Goal: Navigation & Orientation: Find specific page/section

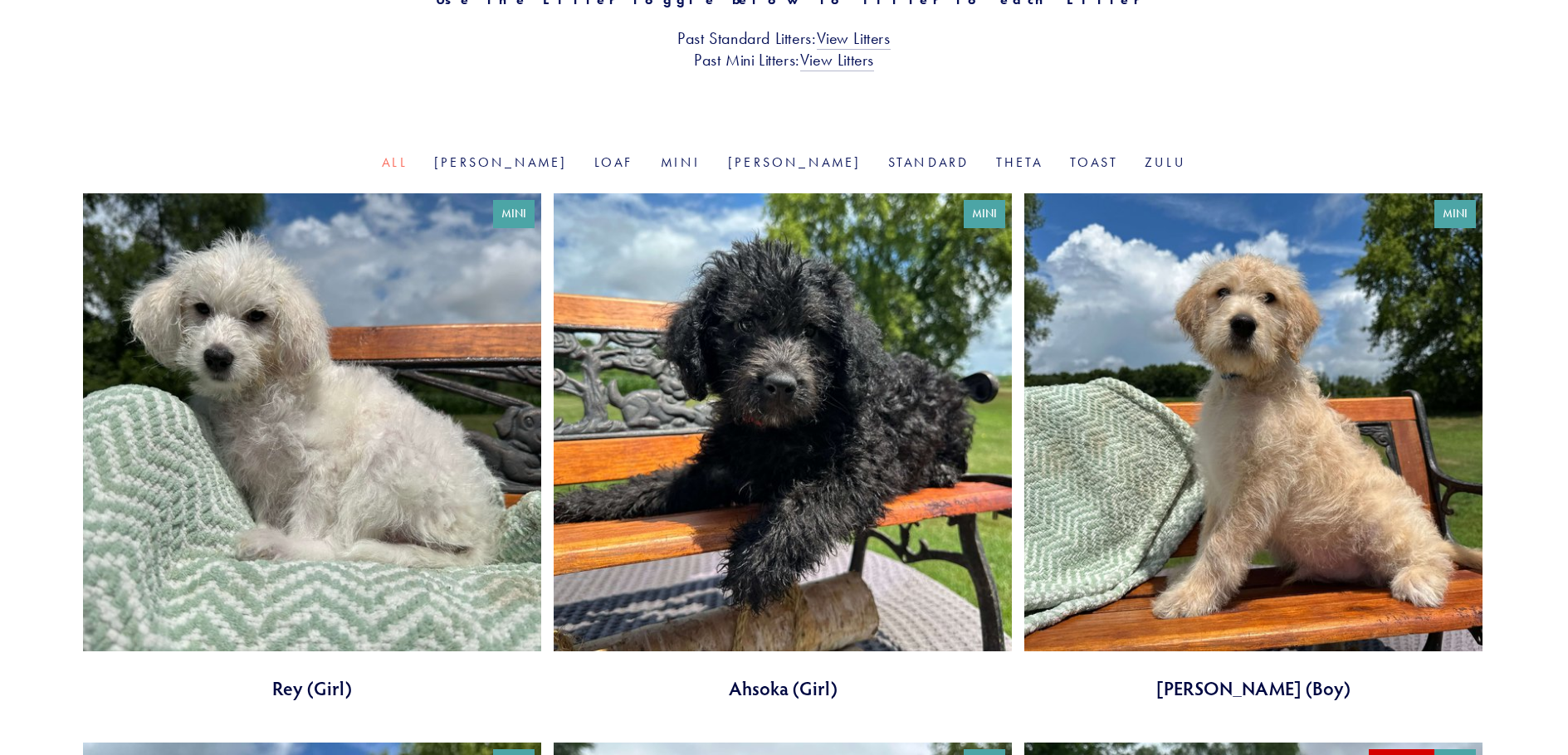
scroll to position [553, 0]
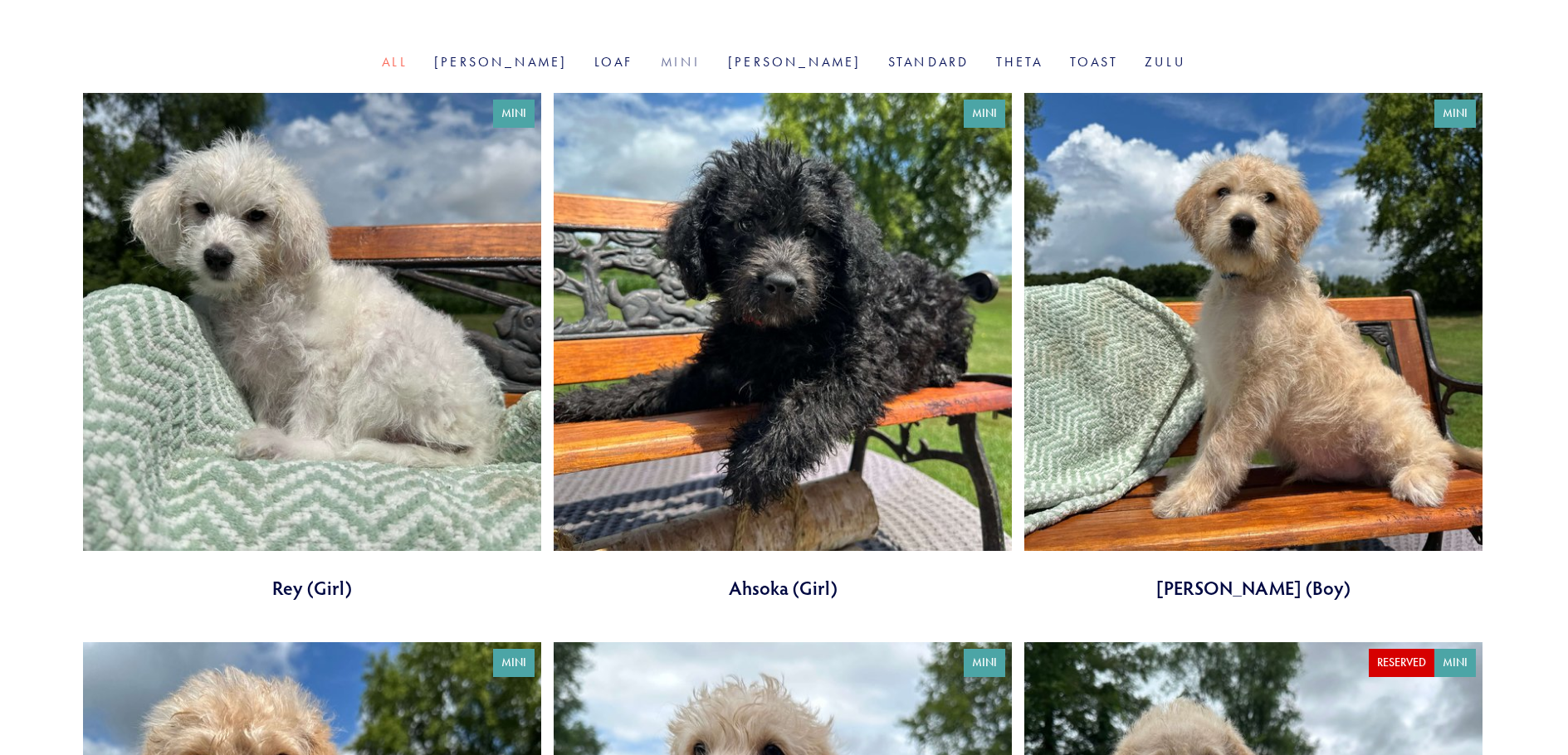
click at [685, 63] on link "Mini" at bounding box center [681, 61] width 40 height 16
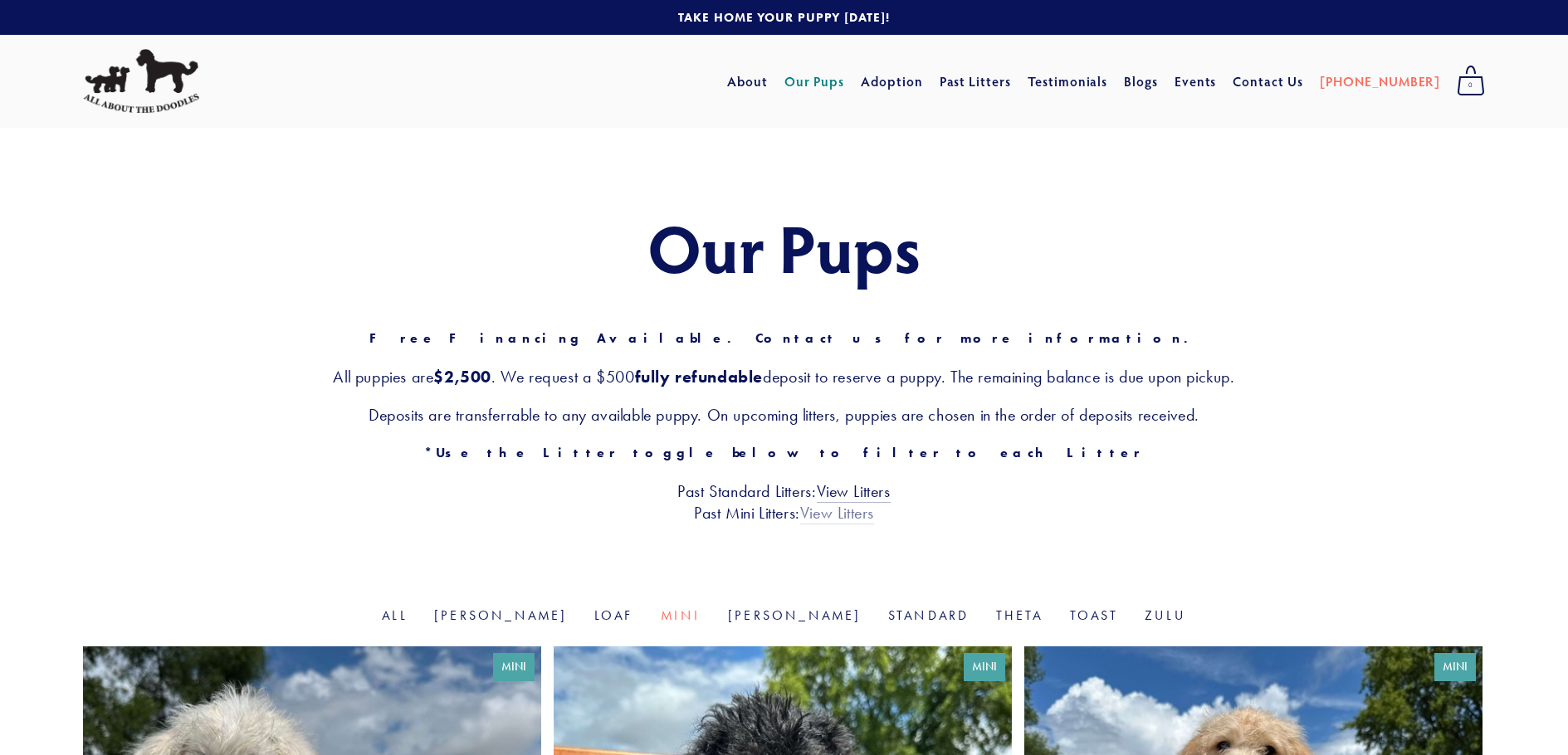
click at [850, 522] on link "View Litters" at bounding box center [837, 514] width 74 height 22
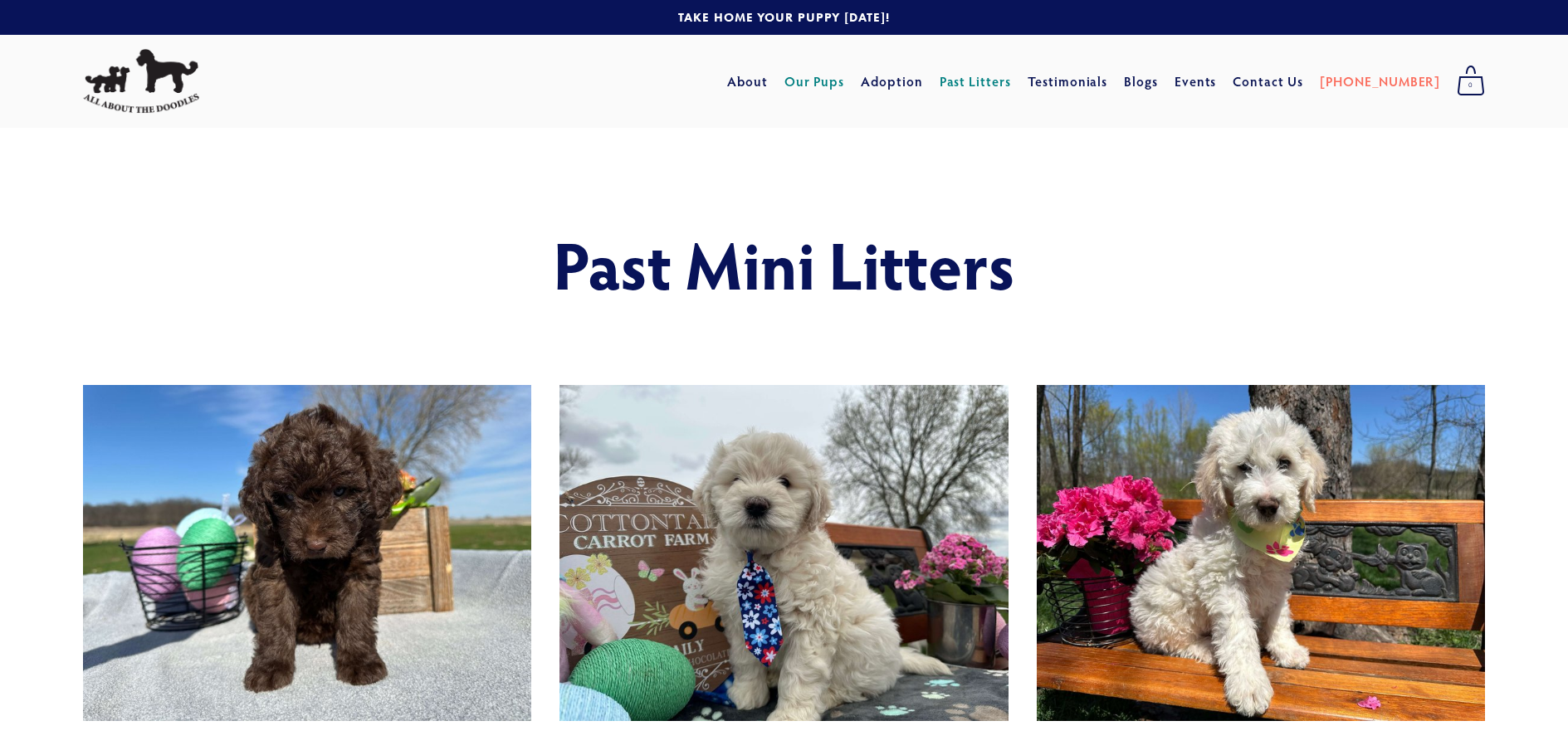
click at [845, 83] on link "Our Pups" at bounding box center [815, 81] width 60 height 30
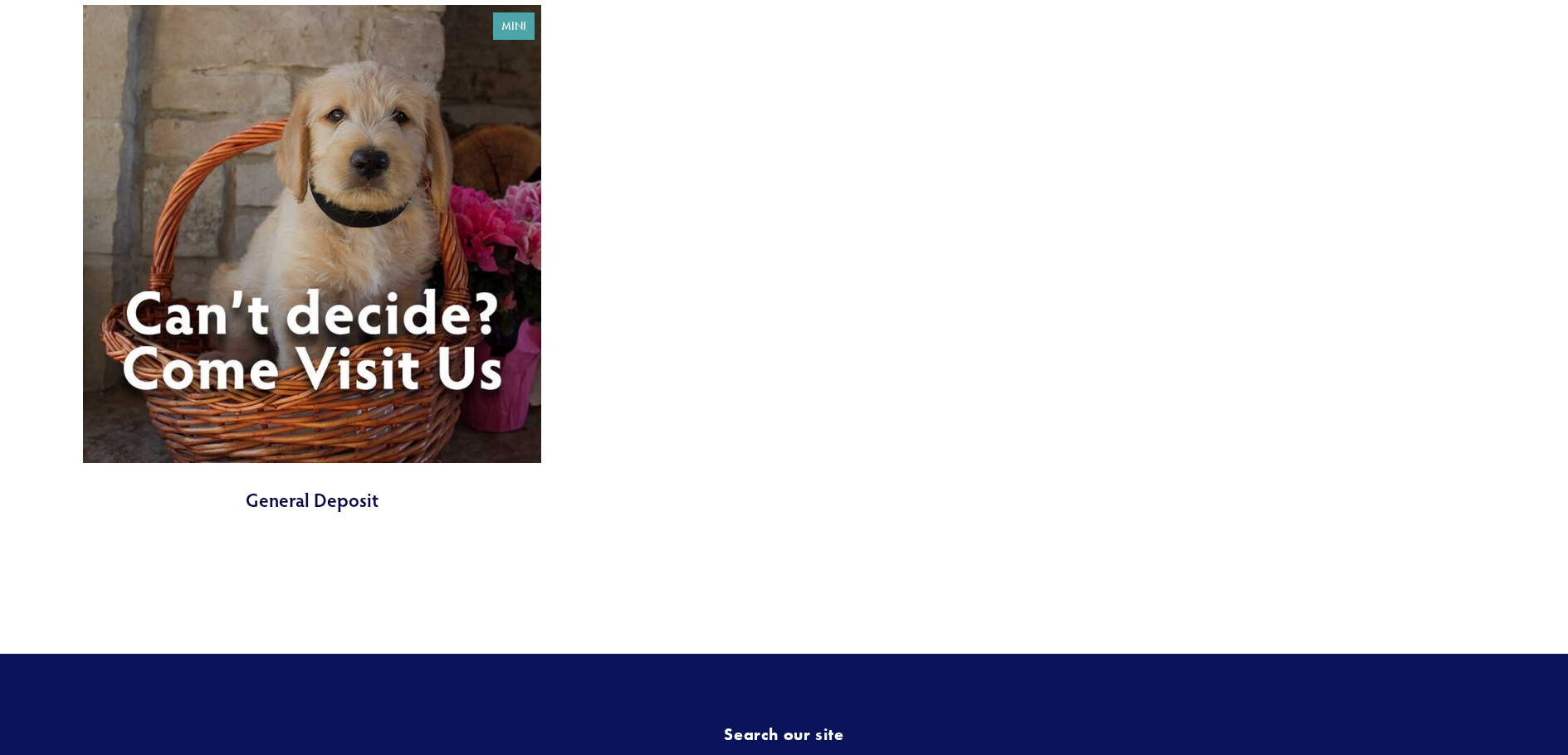
scroll to position [7330, 0]
